Goal: Use online tool/utility: Utilize a website feature to perform a specific function

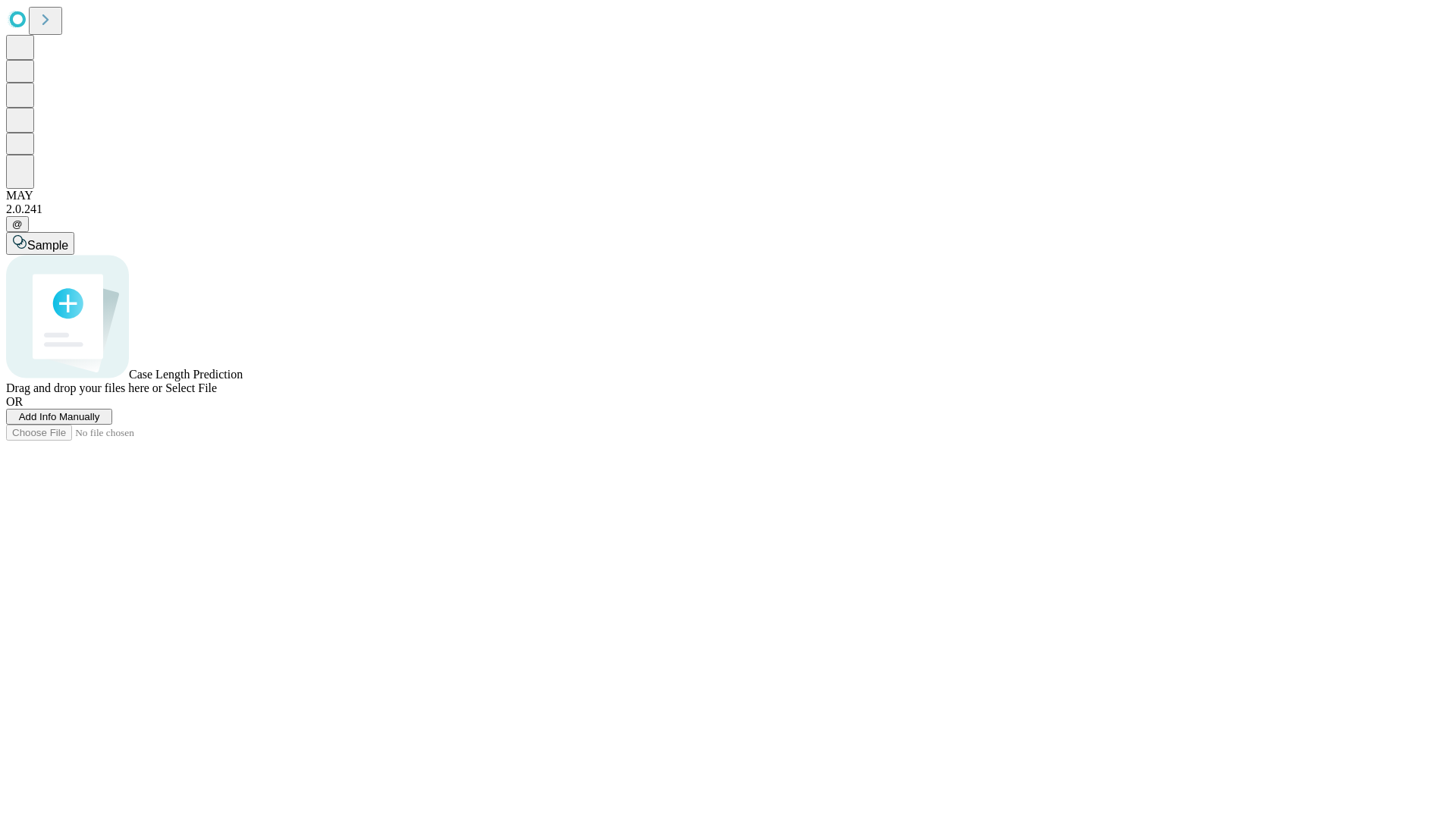
click at [100, 422] on span "Add Info Manually" at bounding box center [59, 416] width 81 height 12
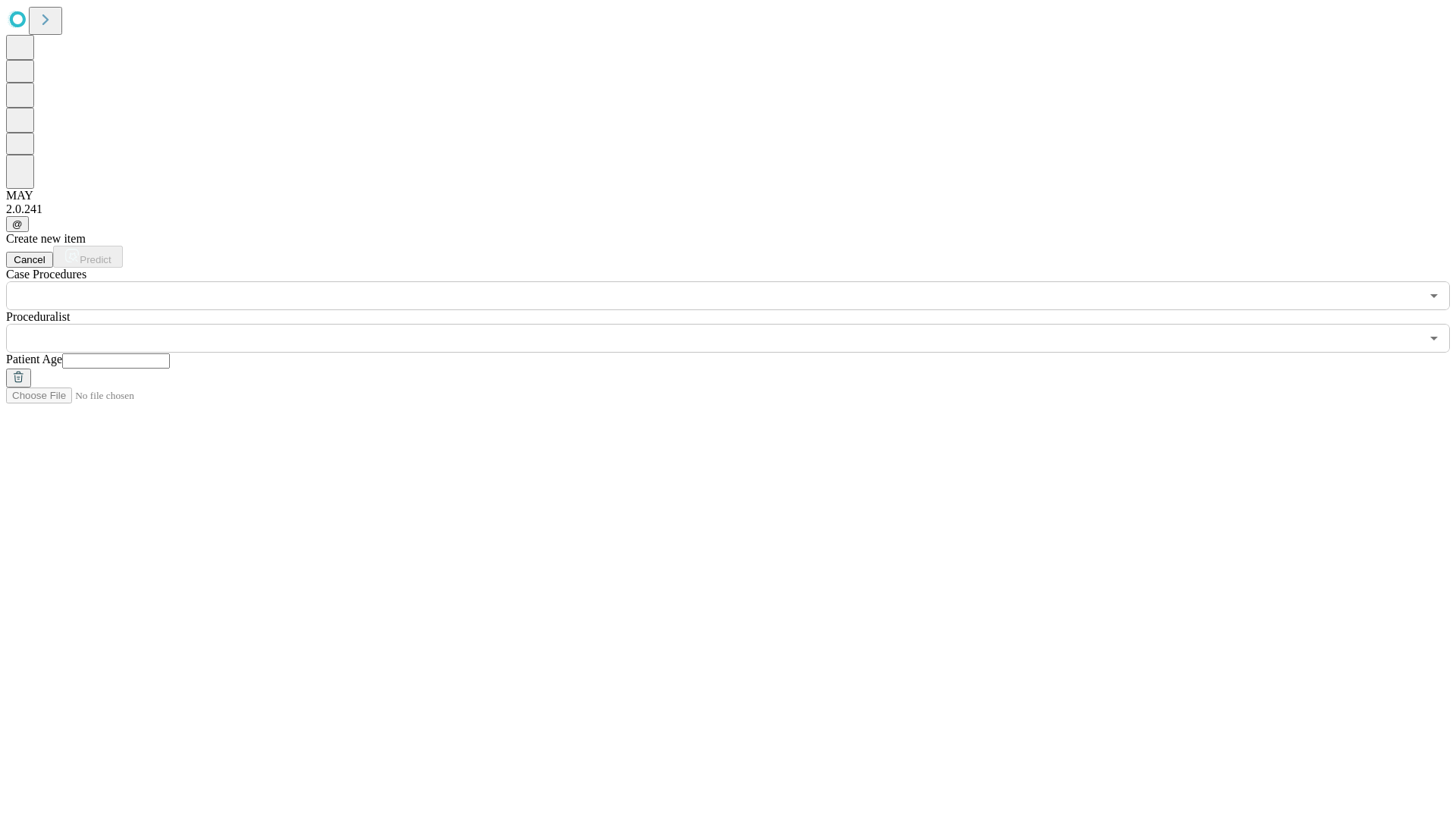
click at [170, 353] on input "text" at bounding box center [116, 360] width 108 height 15
type input "**"
click at [739, 324] on input "text" at bounding box center [713, 338] width 1415 height 29
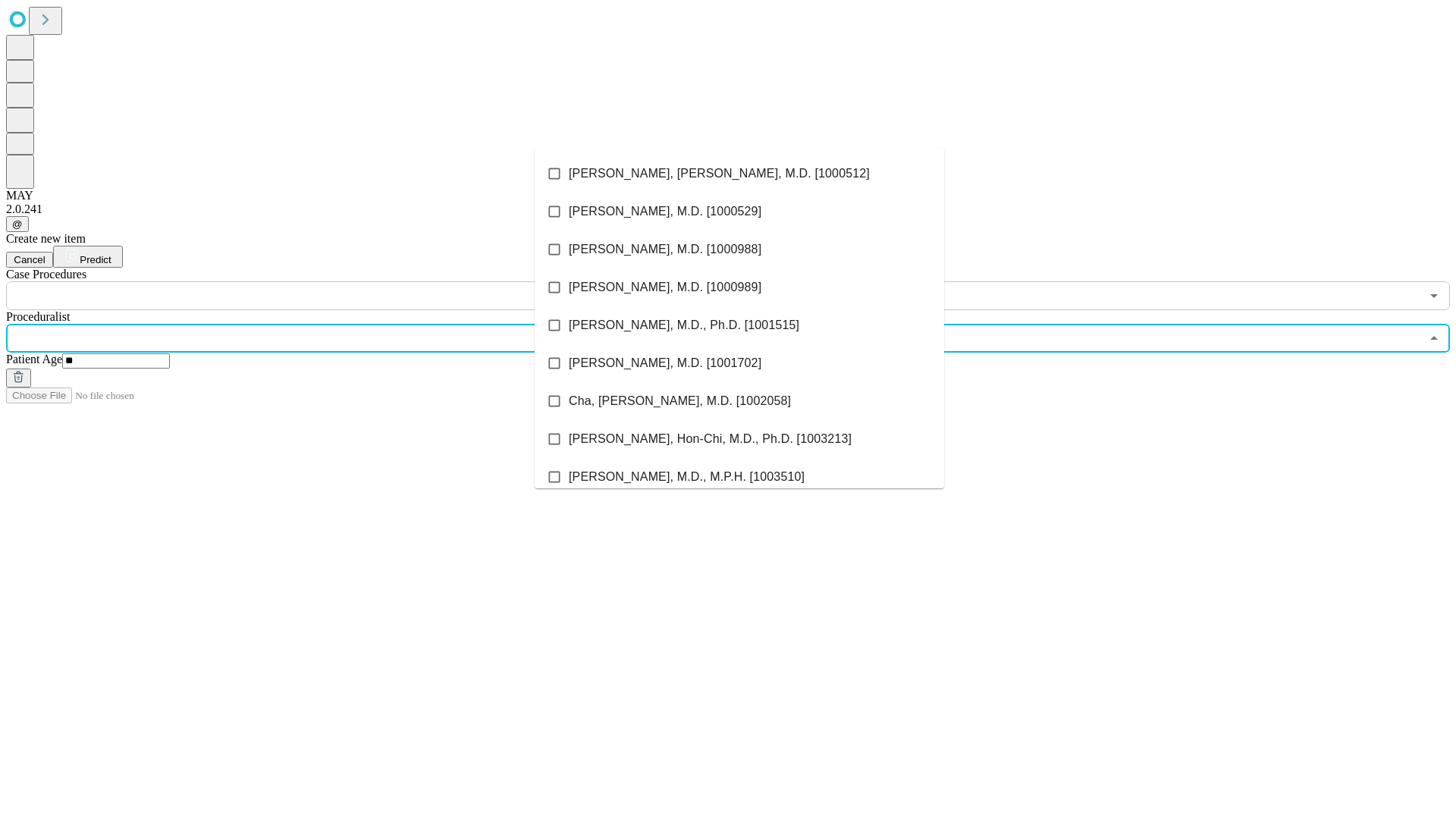
click at [740, 174] on li "[PERSON_NAME], [PERSON_NAME], M.D. [1000512]" at bounding box center [739, 174] width 409 height 38
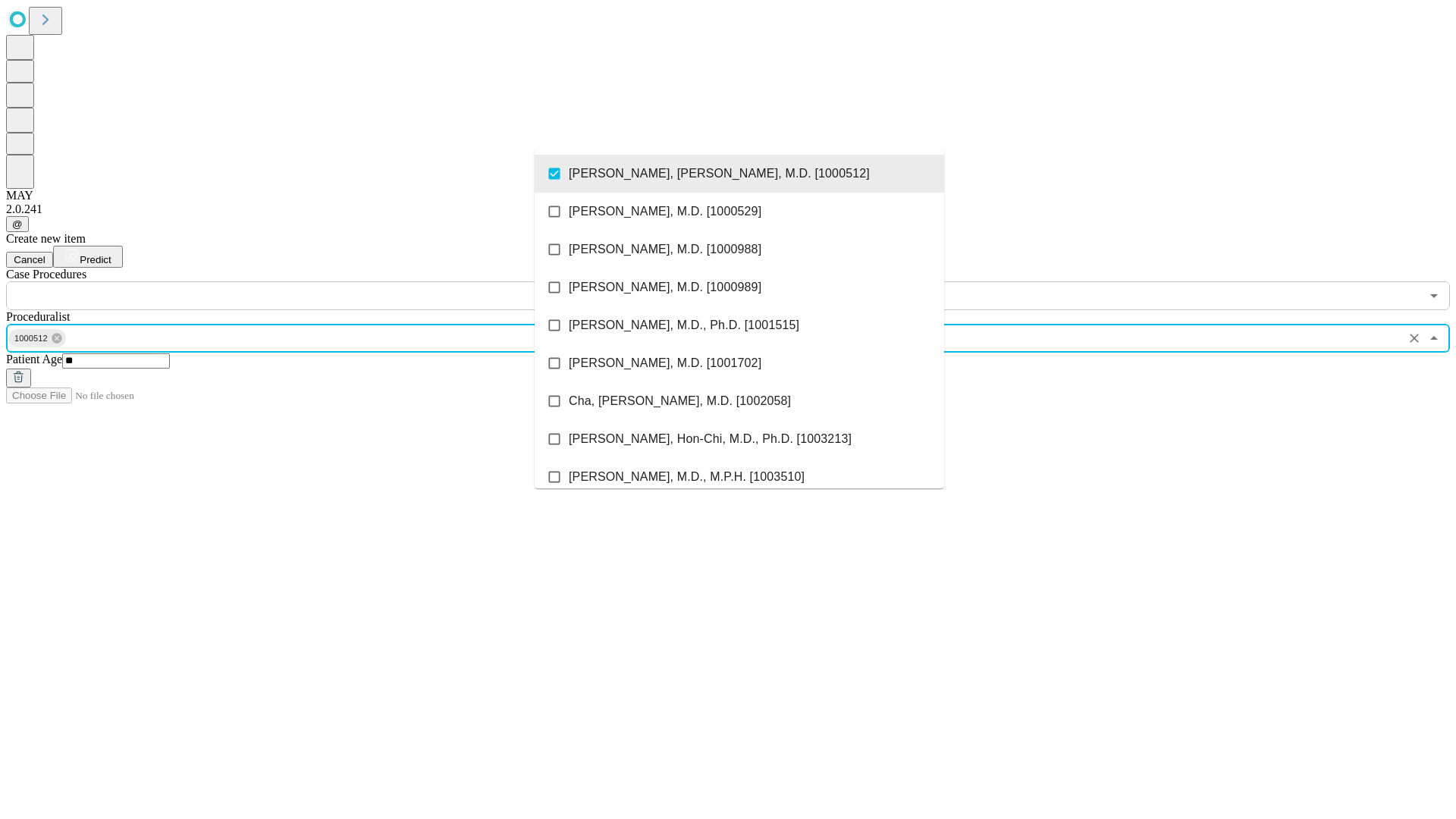
click at [319, 281] on input "text" at bounding box center [713, 295] width 1415 height 29
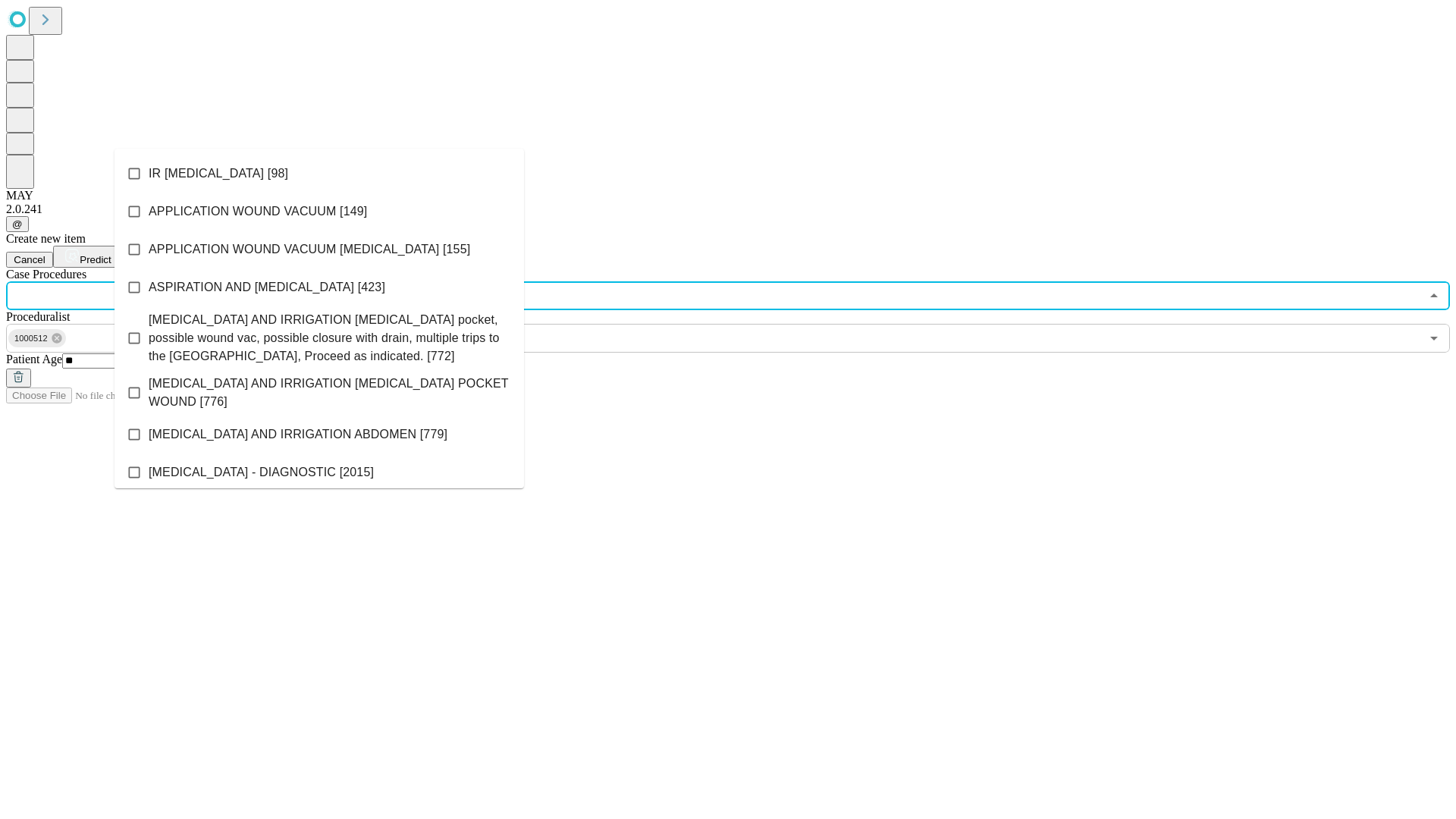
click at [320, 174] on li "IR [MEDICAL_DATA] [98]" at bounding box center [319, 174] width 409 height 38
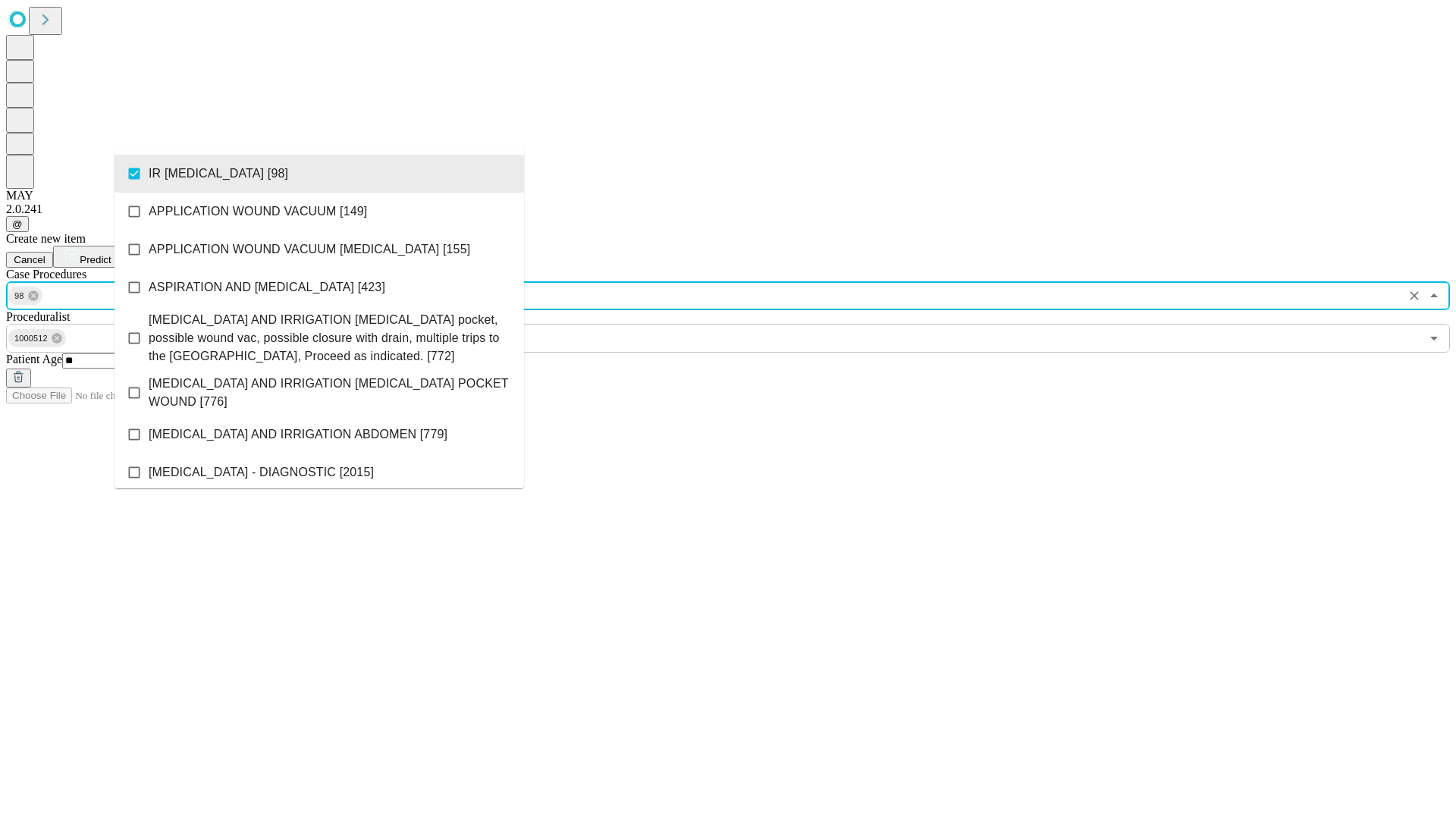
click at [111, 254] on span "Predict" at bounding box center [95, 259] width 31 height 12
